Goal: Find specific page/section: Find specific page/section

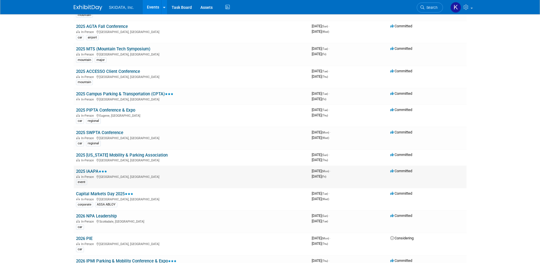
scroll to position [64, 0]
click at [105, 193] on link "Capital Markets Day 2025" at bounding box center [104, 193] width 57 height 5
click at [430, 7] on span "Search" at bounding box center [430, 7] width 13 height 4
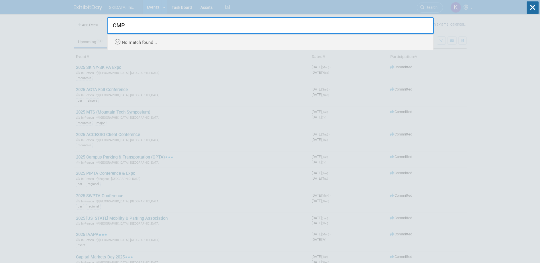
type input "CMPA"
drag, startPoint x: 147, startPoint y: 26, endPoint x: 109, endPoint y: 26, distance: 38.1
click at [109, 26] on input "CMPA" at bounding box center [270, 25] width 327 height 17
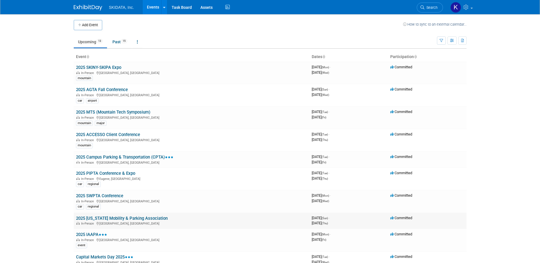
click at [125, 219] on link "2025 California Mobility & Parking Association" at bounding box center [122, 218] width 92 height 5
